Goal: Information Seeking & Learning: Learn about a topic

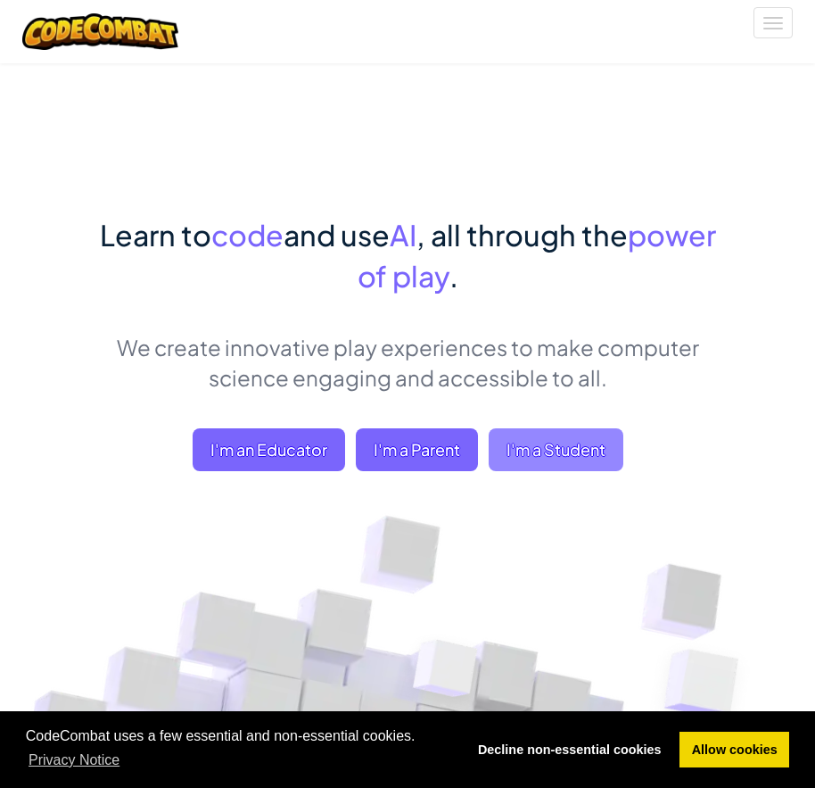
click at [573, 436] on span "I'm a Student" at bounding box center [556, 449] width 135 height 43
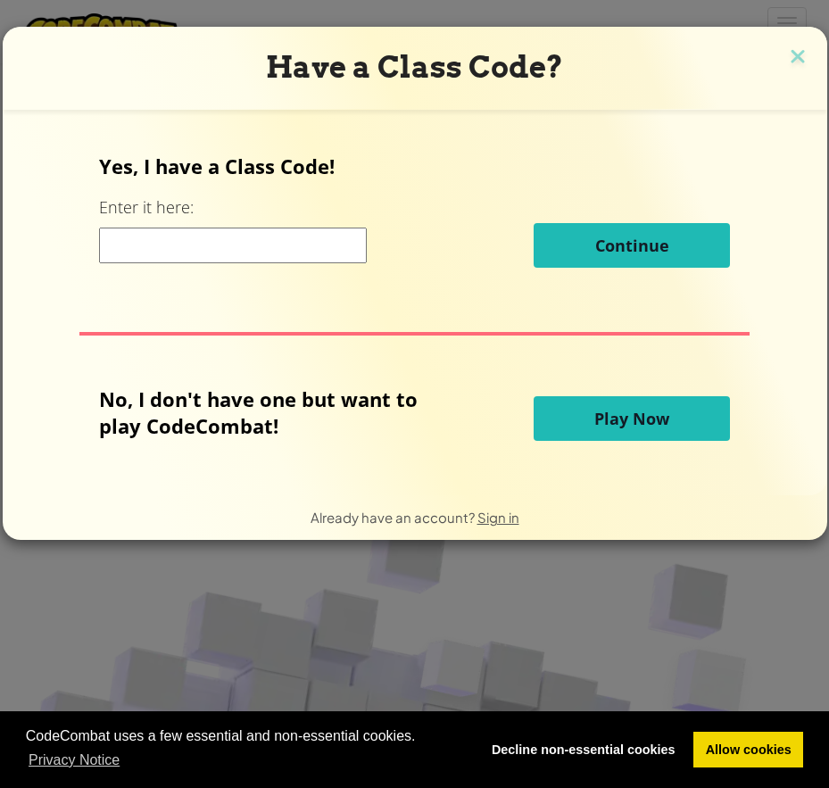
click at [594, 434] on button "Play Now" at bounding box center [631, 418] width 196 height 45
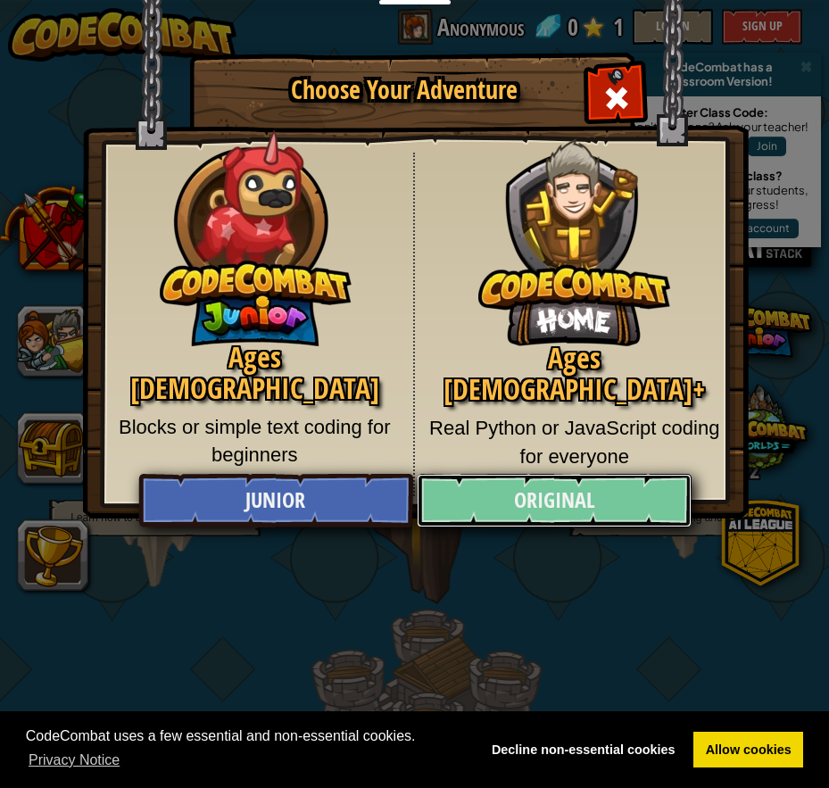
click at [506, 488] on link "Original" at bounding box center [554, 501] width 275 height 54
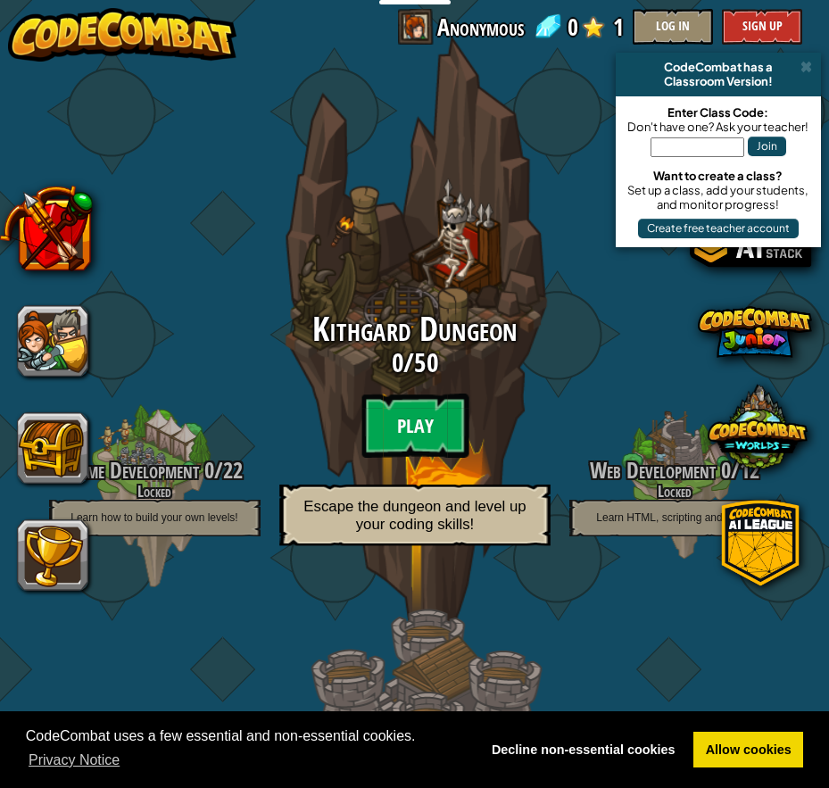
click at [423, 409] on btn "Play" at bounding box center [414, 425] width 107 height 64
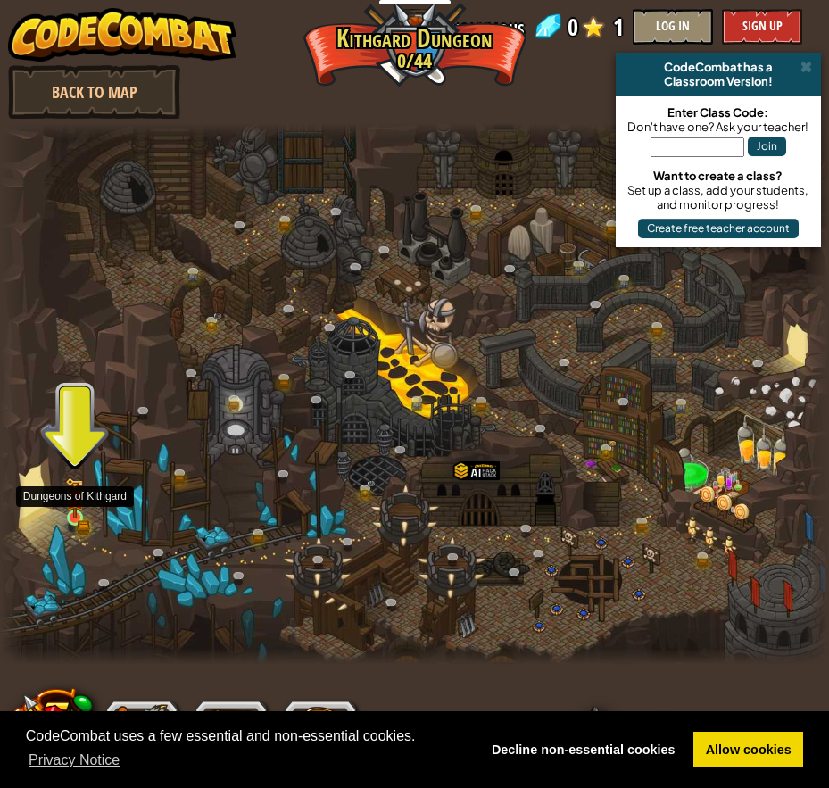
click at [80, 504] on img at bounding box center [76, 498] width 12 height 12
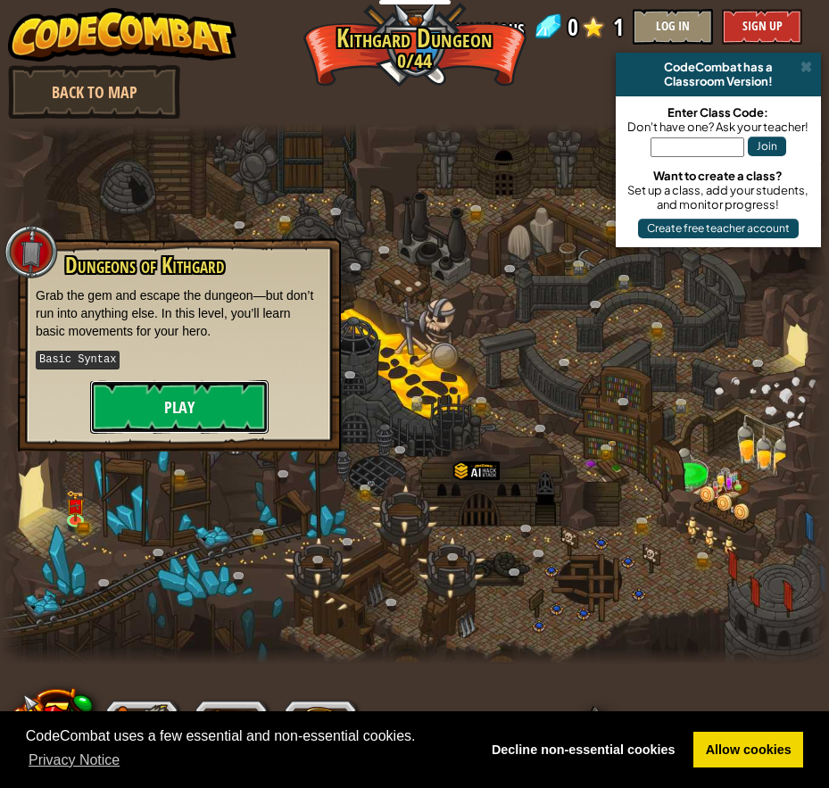
click at [126, 396] on button "Play" at bounding box center [179, 407] width 178 height 54
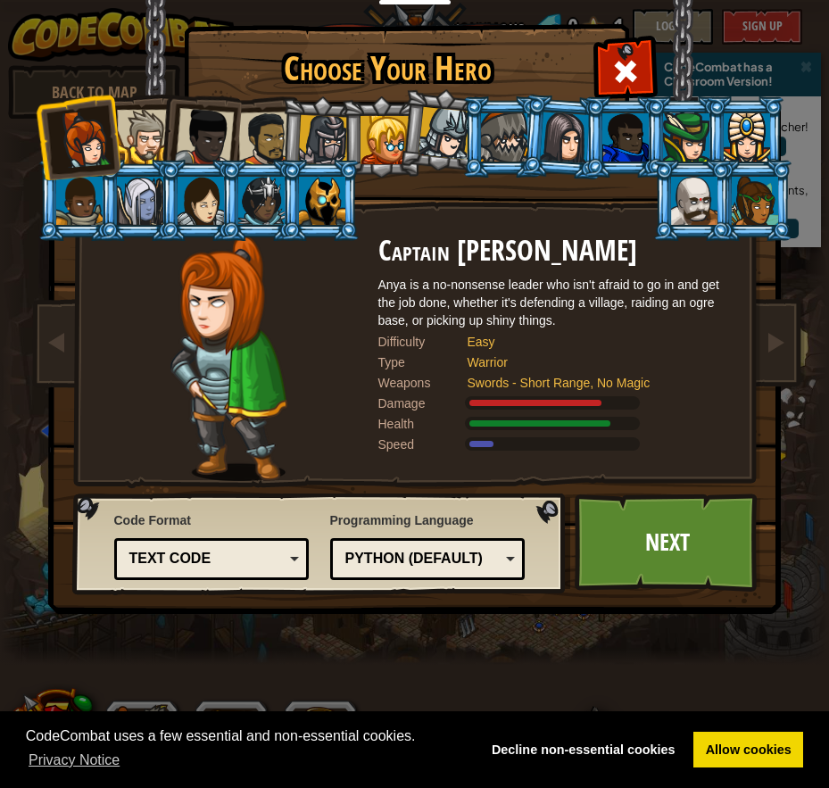
click at [221, 159] on div at bounding box center [204, 137] width 59 height 59
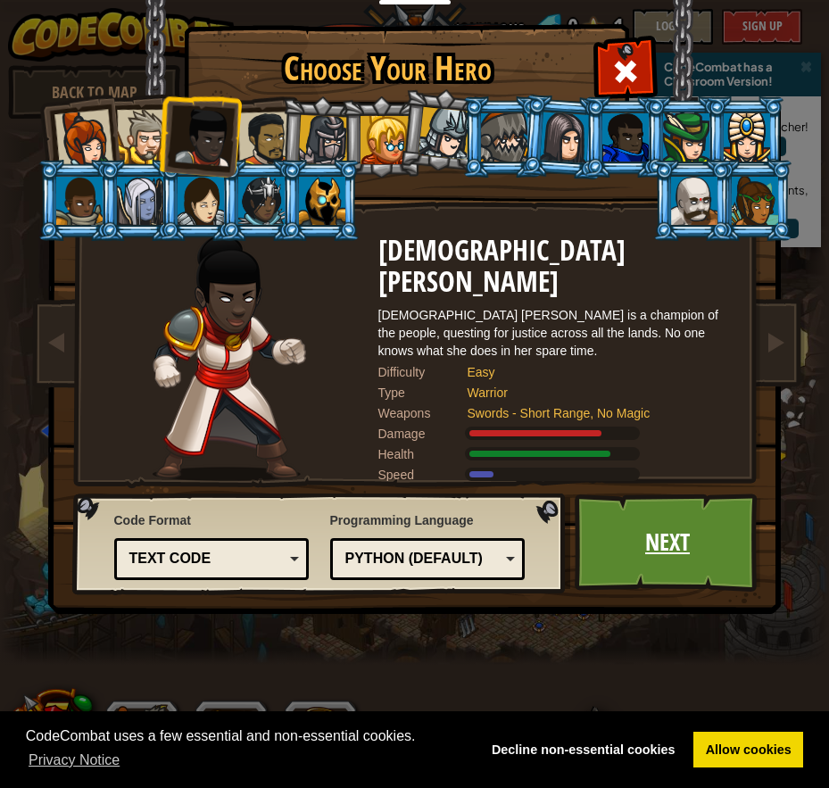
click at [687, 548] on link "Next" at bounding box center [667, 542] width 186 height 98
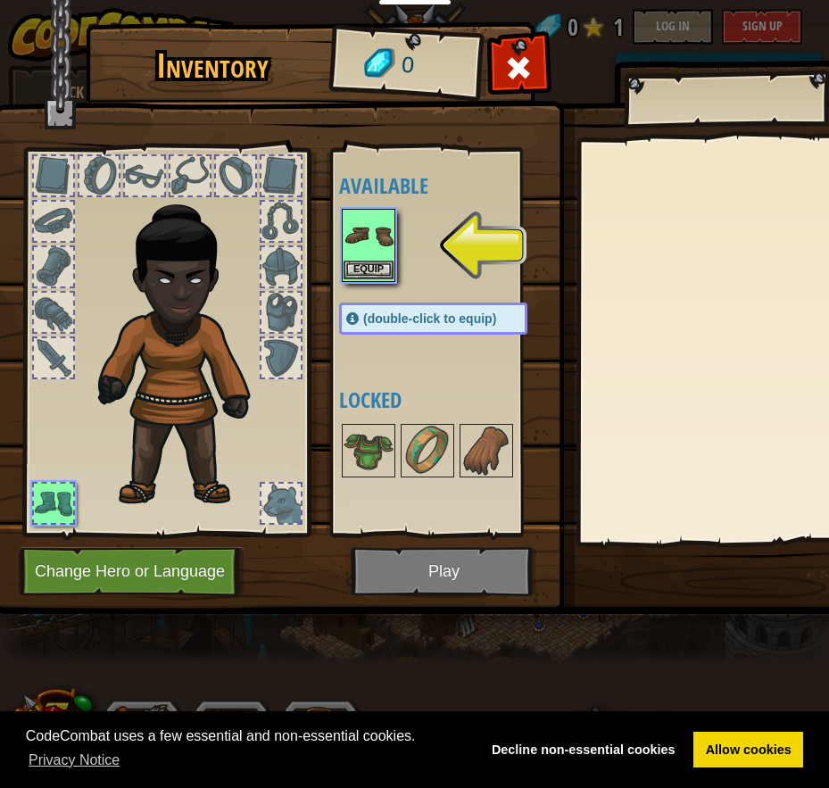
click at [374, 259] on img at bounding box center [368, 236] width 50 height 50
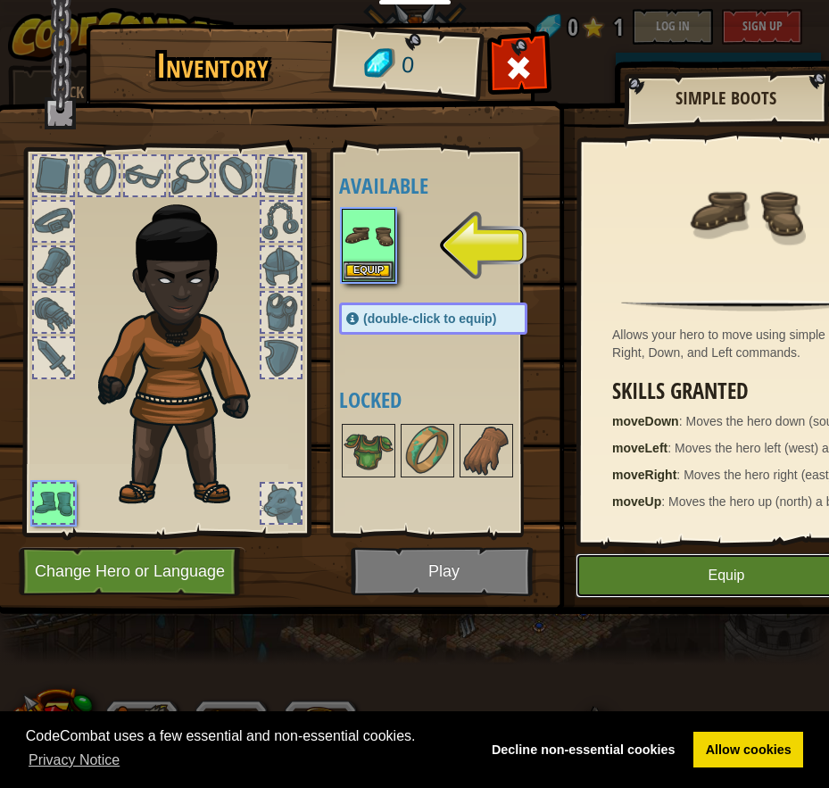
drag, startPoint x: 700, startPoint y: 577, endPoint x: 582, endPoint y: 579, distance: 118.7
click at [700, 578] on button "Equip" at bounding box center [726, 575] width 302 height 45
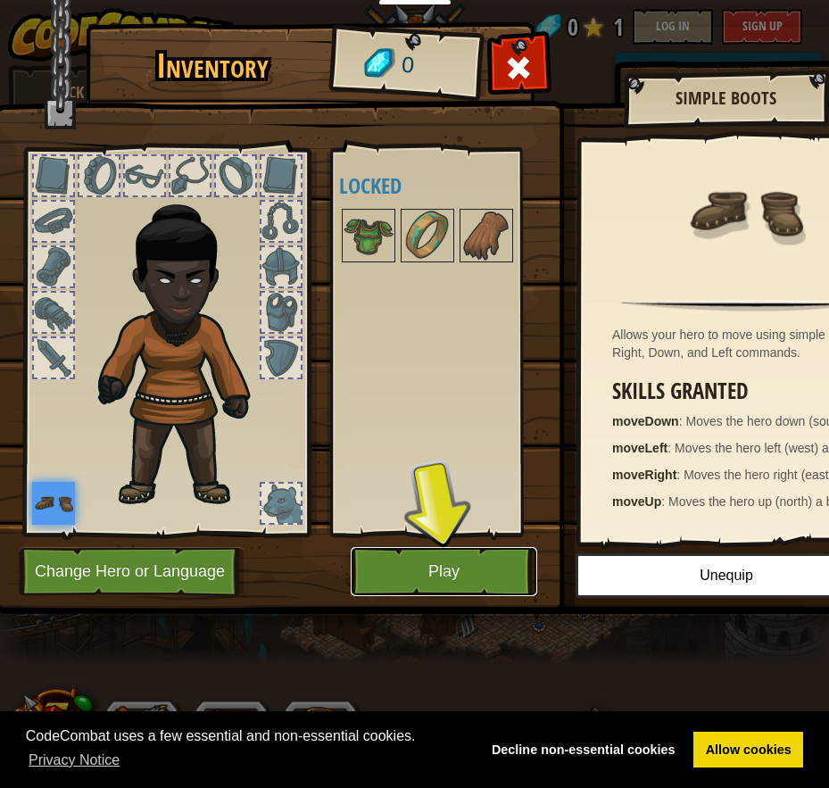
click at [478, 568] on button "Play" at bounding box center [444, 571] width 186 height 49
